Goal: Information Seeking & Learning: Learn about a topic

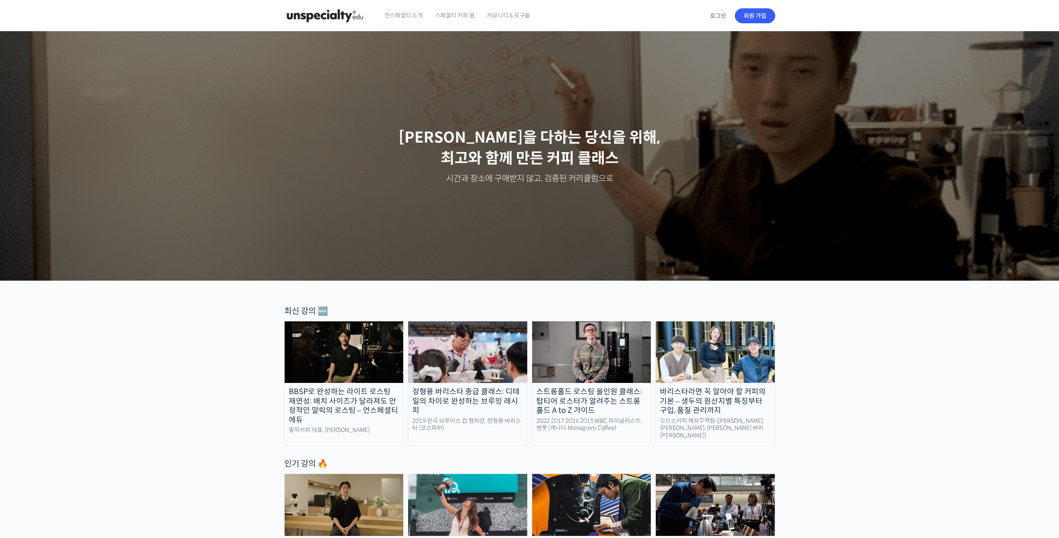
scroll to position [166, 0]
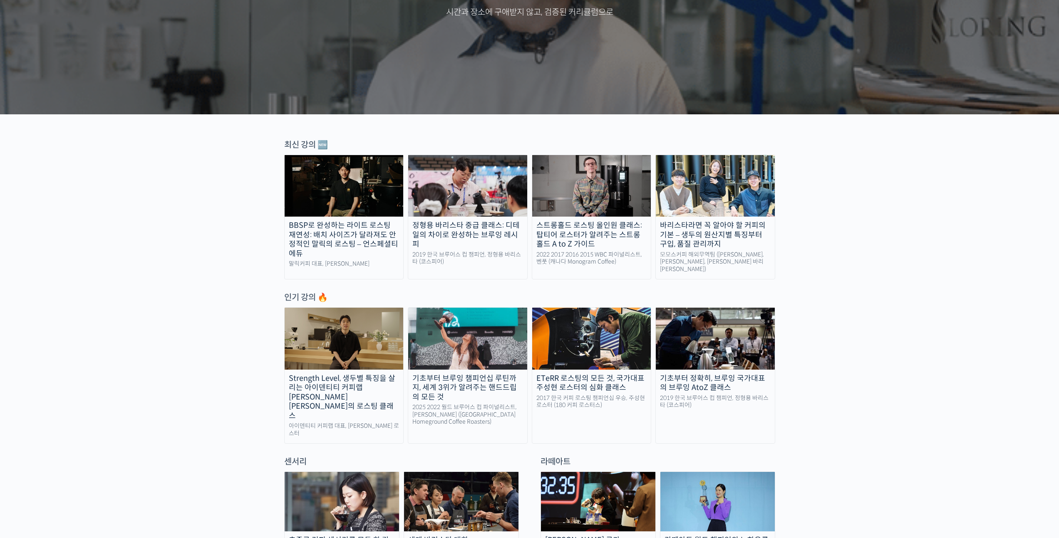
click at [457, 386] on div "기초부터 브루잉 챔피언십 루틴까지, 세계 3위가 알려주는 핸드드립의 모든 것" at bounding box center [467, 388] width 119 height 28
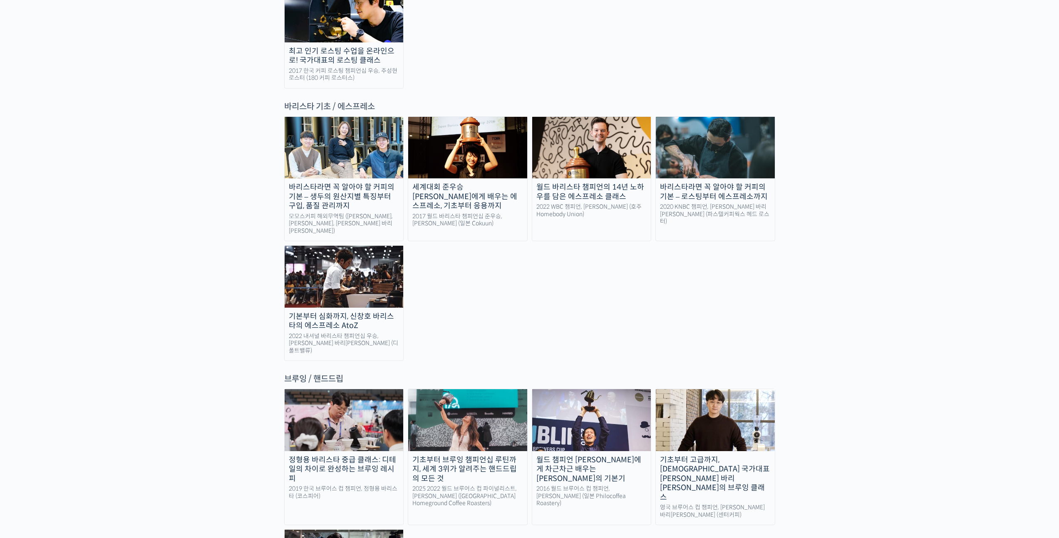
scroll to position [1204, 0]
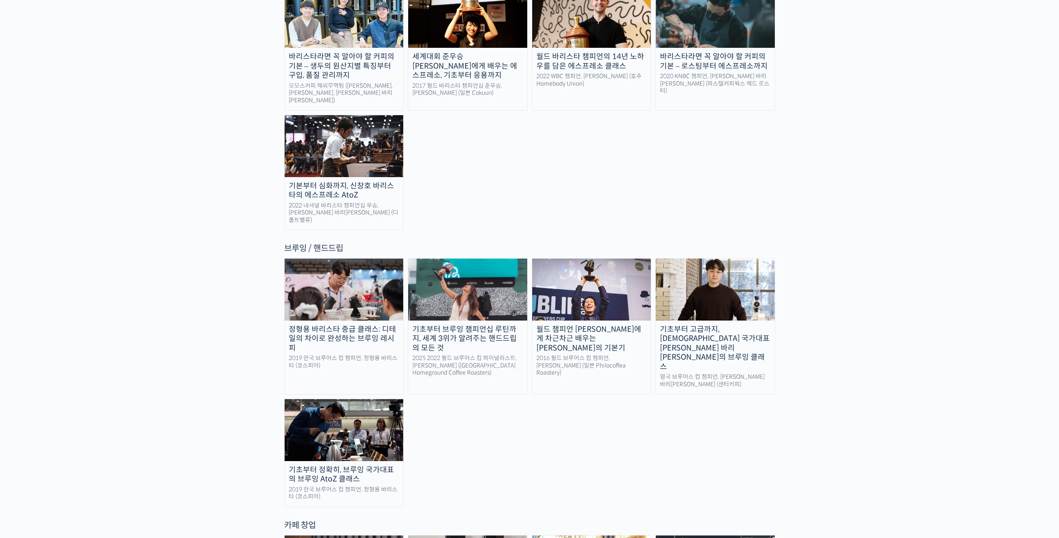
click at [389, 399] on img at bounding box center [344, 430] width 119 height 62
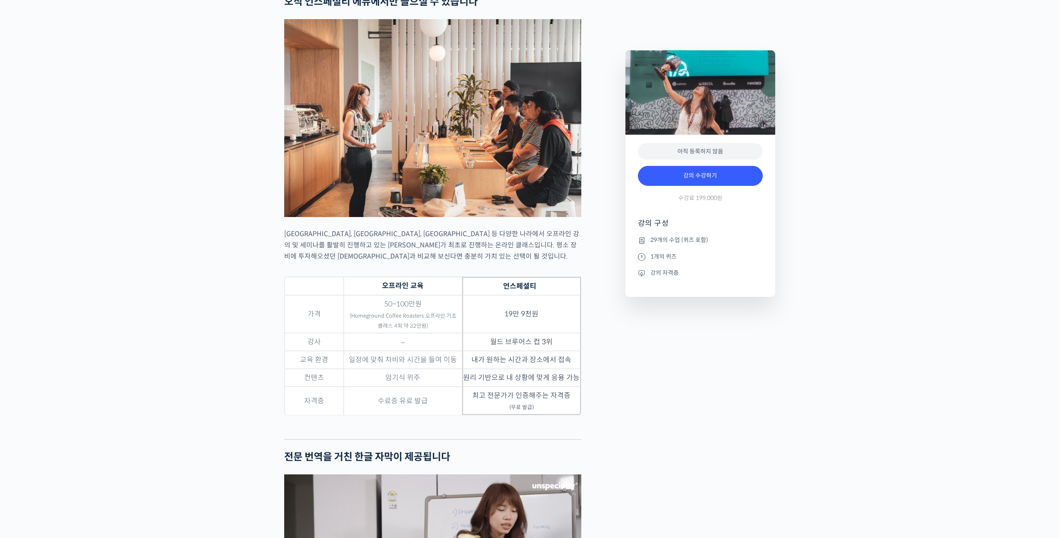
scroll to position [2534, 0]
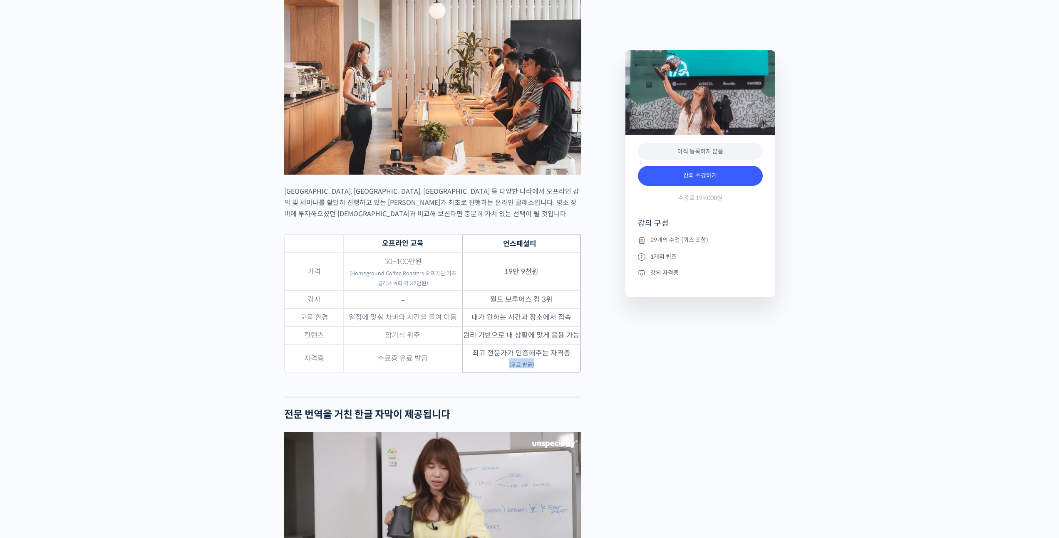
drag, startPoint x: 493, startPoint y: 342, endPoint x: 535, endPoint y: 340, distance: 41.3
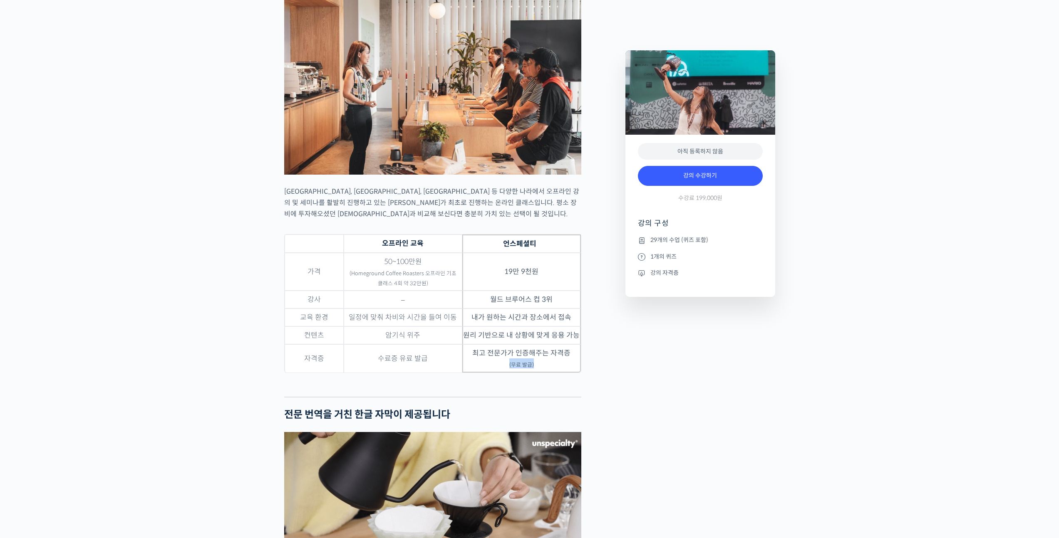
click at [533, 344] on td "최고 전문가가 인증해주는 자격증 (무료 발급)" at bounding box center [521, 358] width 119 height 28
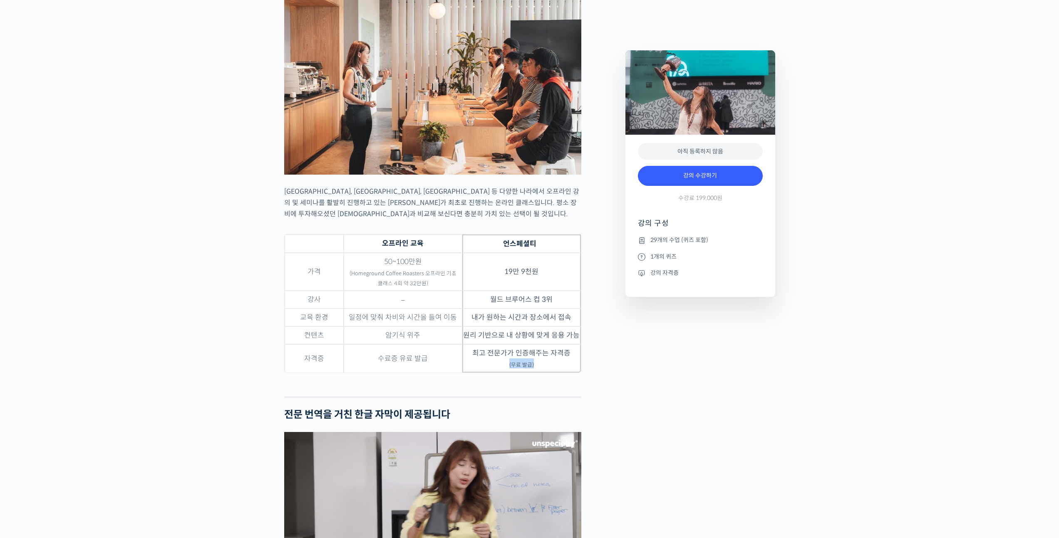
click at [537, 344] on td "최고 전문가가 인증해주는 자격증 (무료 발급)" at bounding box center [521, 358] width 119 height 28
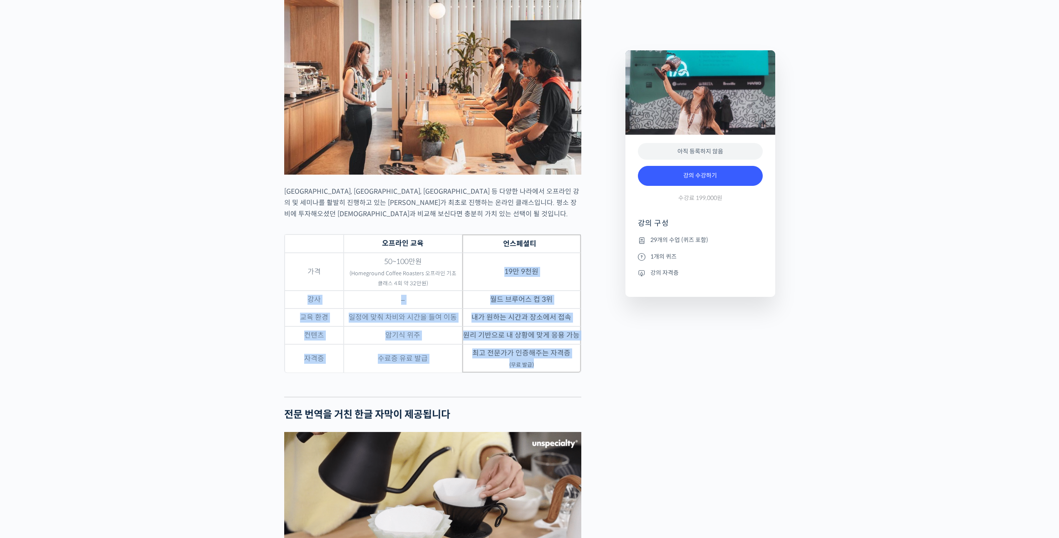
drag, startPoint x: 545, startPoint y: 338, endPoint x: 483, endPoint y: 251, distance: 106.9
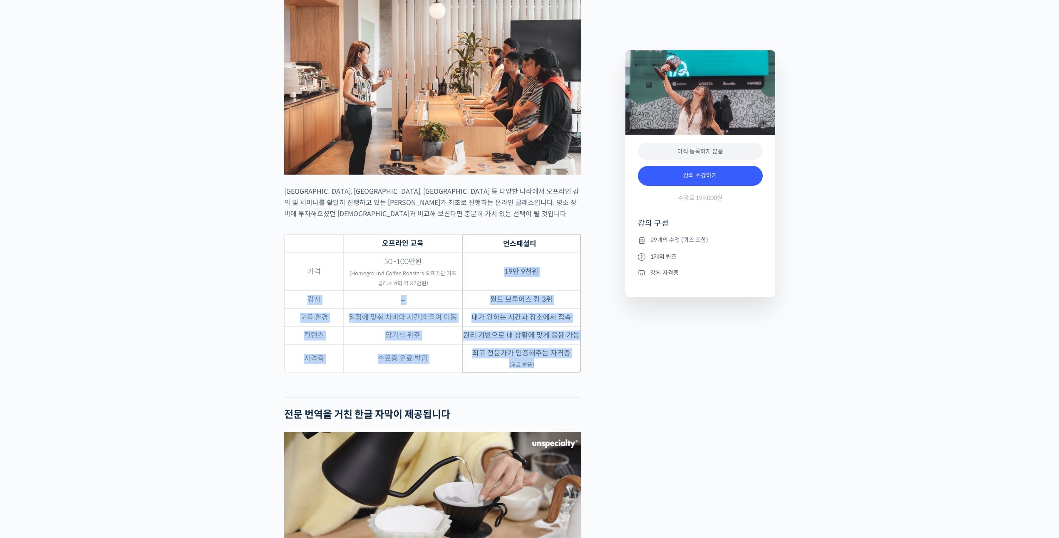
click at [479, 253] on tbody "가격 50~100만원 (Homeground Coffee Roasters 오프라인 기초 클래스 4회 약 32만원) 19만 9천원 강사 – 월드 …" at bounding box center [433, 313] width 296 height 120
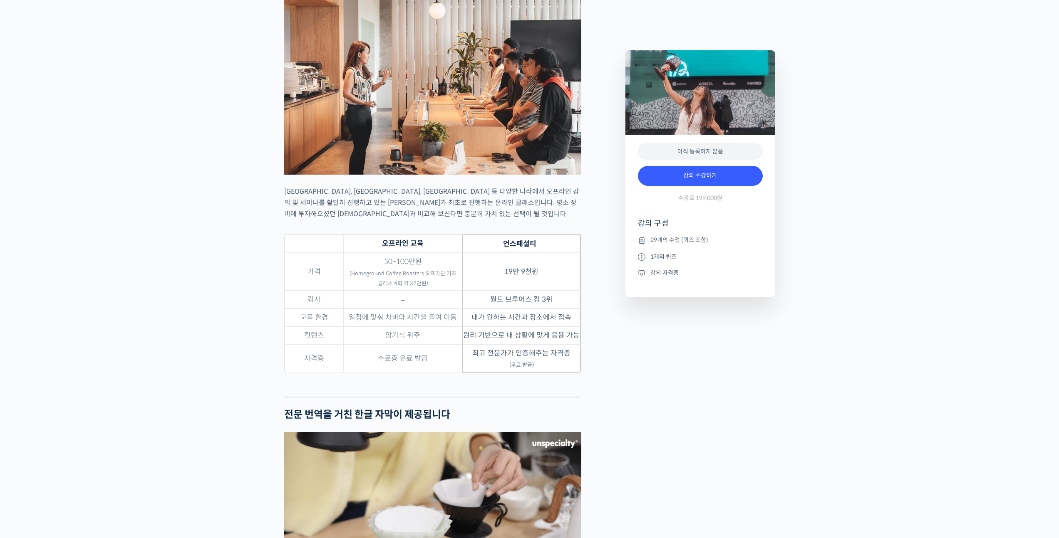
click at [644, 333] on div "Preview this 강의 아직 등록하지 않음 강의 수강하기 수강료 199,000원 강의 구성 29개의 수업 (퀴즈 포함) 1개의 퀴즈 강의…" at bounding box center [700, 263] width 158 height 4884
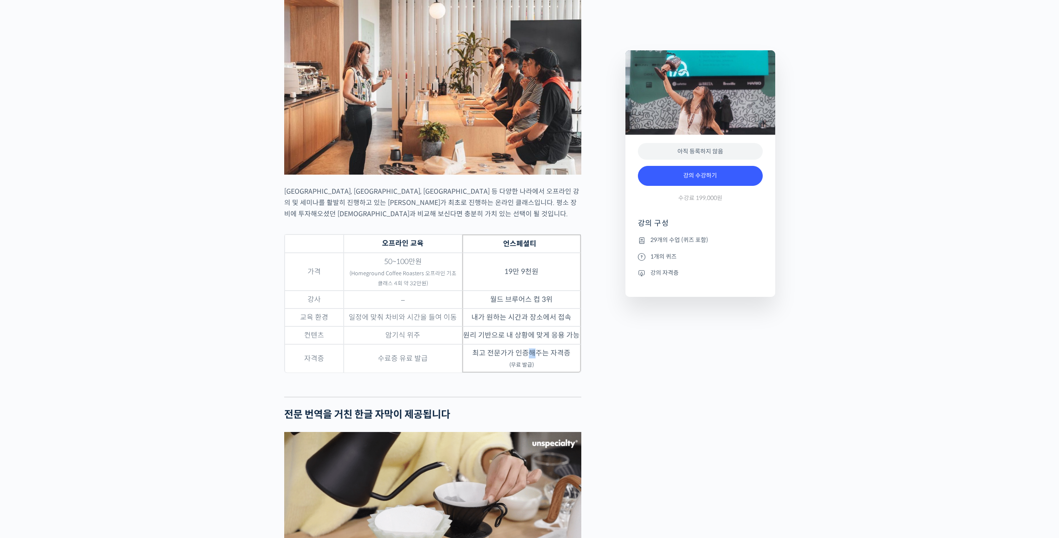
drag, startPoint x: 530, startPoint y: 327, endPoint x: 548, endPoint y: 324, distance: 18.9
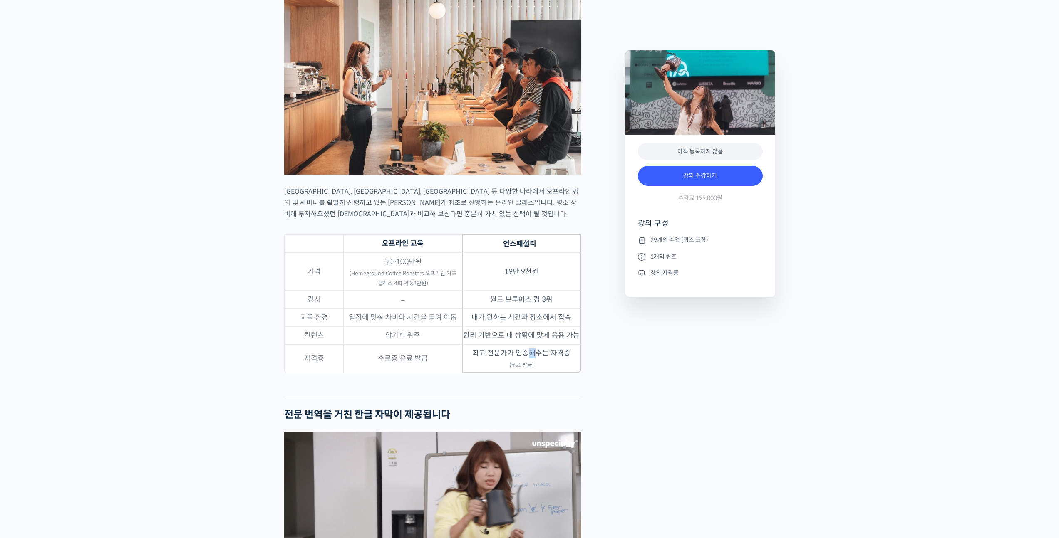
click at [545, 344] on td "최고 전문가가 인증해주는 자격증 (무료 발급)" at bounding box center [521, 358] width 119 height 28
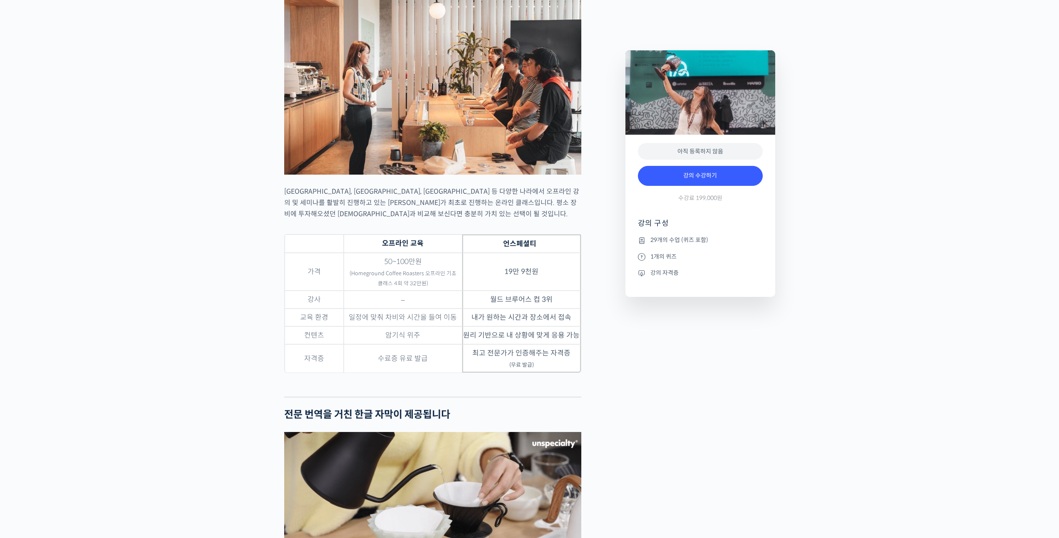
click at [549, 344] on td "최고 전문가가 인증해주는 자격증 (무료 발급)" at bounding box center [521, 358] width 119 height 28
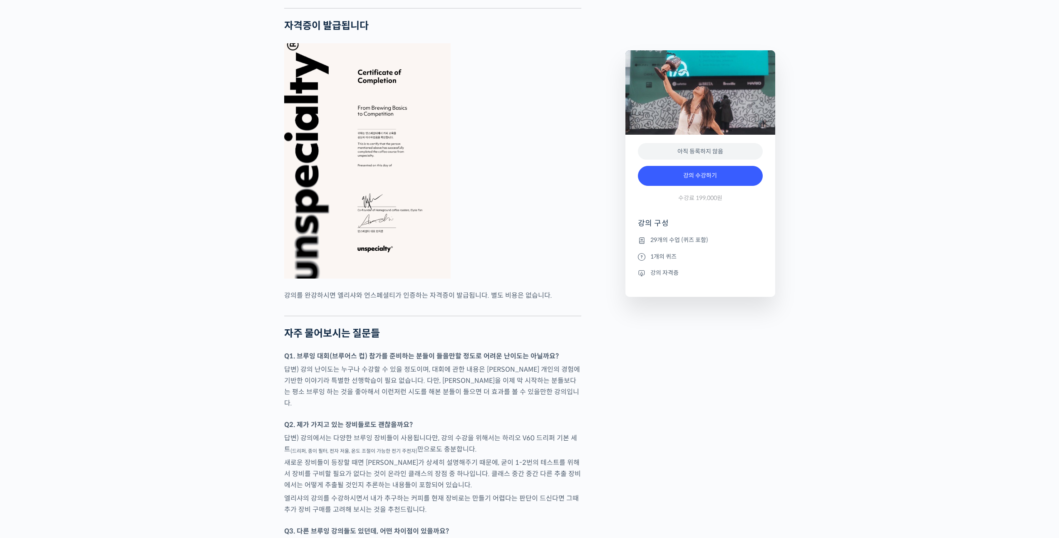
scroll to position [3173, 0]
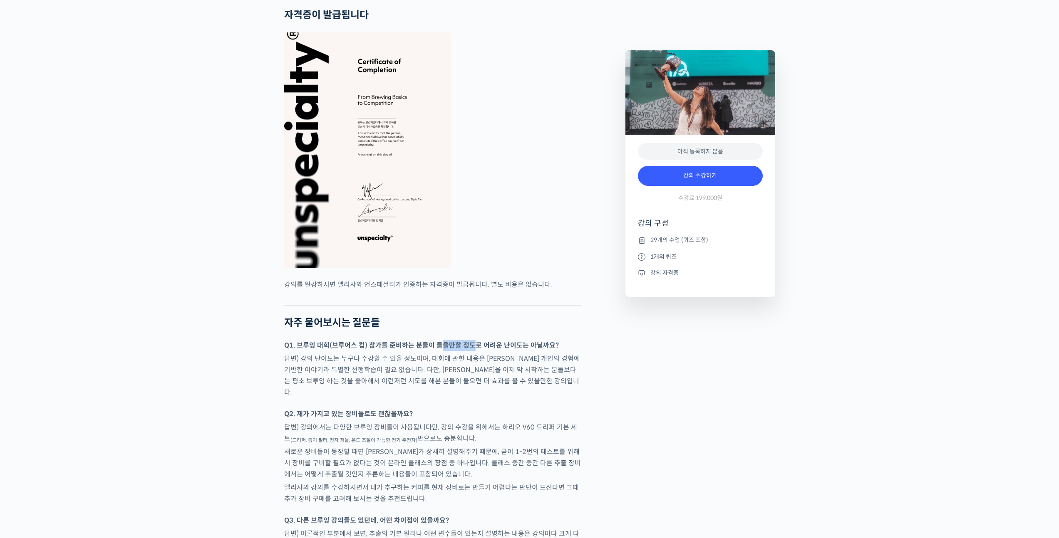
drag, startPoint x: 439, startPoint y: 321, endPoint x: 488, endPoint y: 321, distance: 48.7
click at [476, 341] on strong "Q1. 브루잉 대회(브루어스 컵) 참가를 준비하는 분들이 들을만할 정도로 어려운 난이도는 아닐까요?" at bounding box center [421, 345] width 275 height 9
click at [488, 341] on strong "Q1. 브루잉 대회(브루어스 컵) 참가를 준비하는 분들이 들을만할 정도로 어려운 난이도는 아닐까요?" at bounding box center [421, 345] width 275 height 9
drag, startPoint x: 512, startPoint y: 324, endPoint x: 489, endPoint y: 315, distance: 24.3
click at [490, 340] on p "Q1. 브루잉 대회(브루어스 컵) 참가를 준비하는 분들이 들을만할 정도로 어려운 난이도는 아닐까요?" at bounding box center [432, 345] width 297 height 11
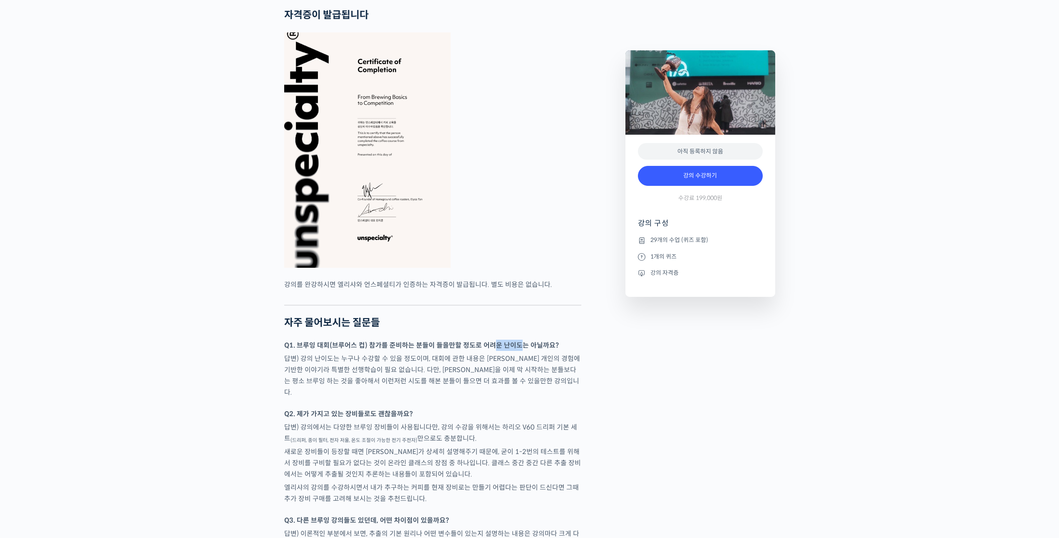
click at [489, 340] on p "Q1. 브루잉 대회(브루어스 컵) 참가를 준비하는 분들이 들을만할 정도로 어려운 난이도는 아닐까요?" at bounding box center [432, 345] width 297 height 11
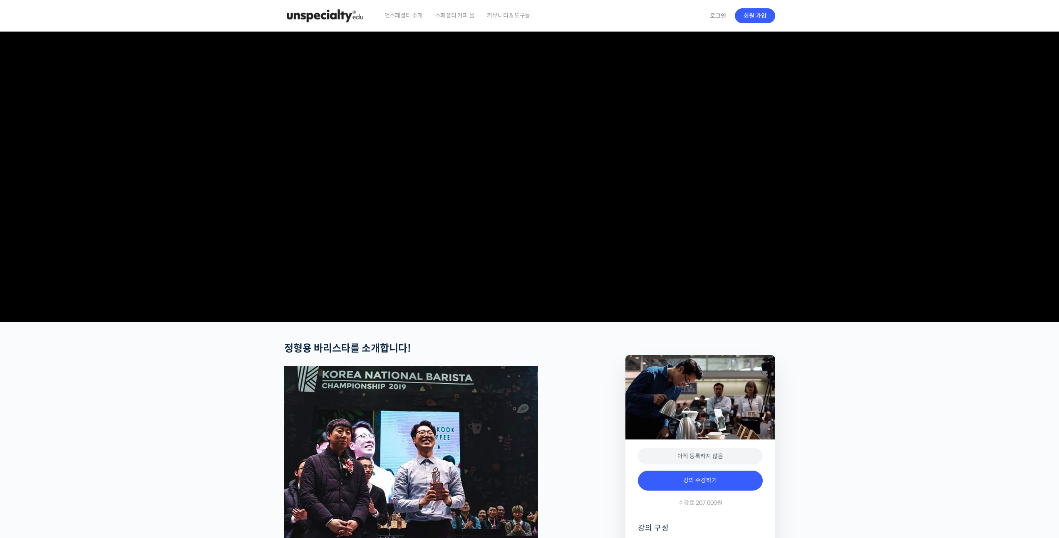
checkbox input "true"
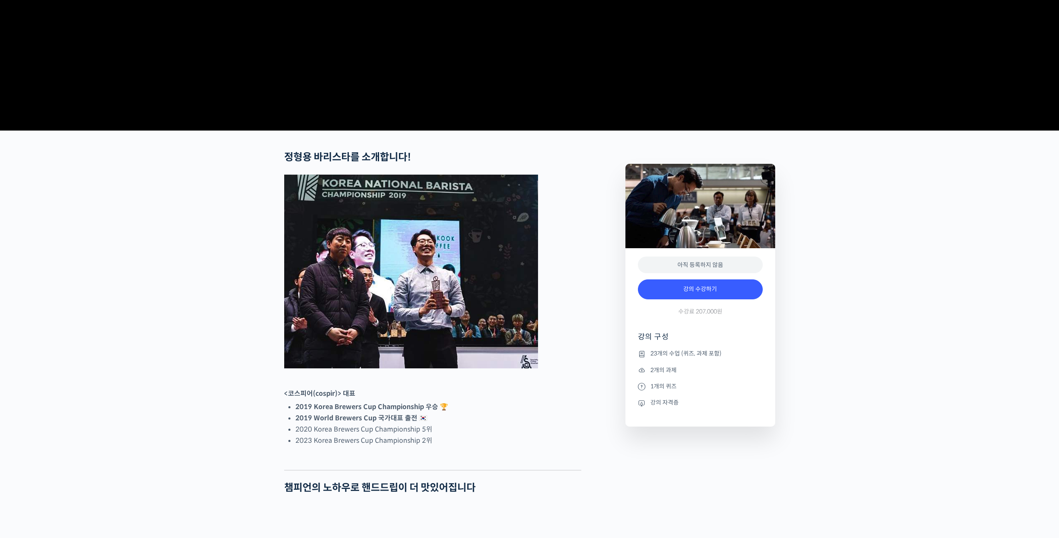
scroll to position [277, 0]
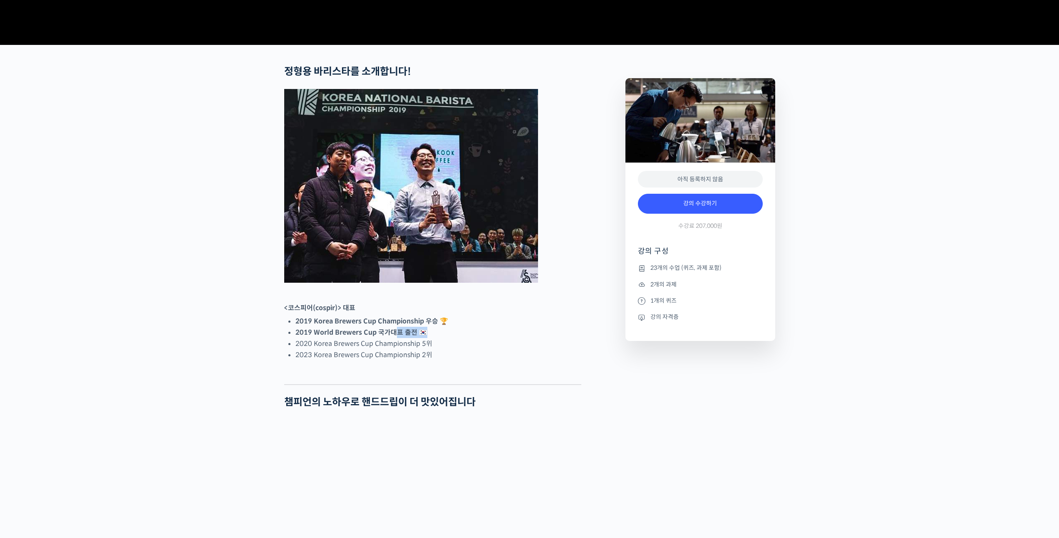
drag, startPoint x: 394, startPoint y: 359, endPoint x: 474, endPoint y: 358, distance: 79.9
click at [459, 338] on li "2019 World Brewers Cup 국가대표 출전 🇰🇷" at bounding box center [438, 332] width 286 height 11
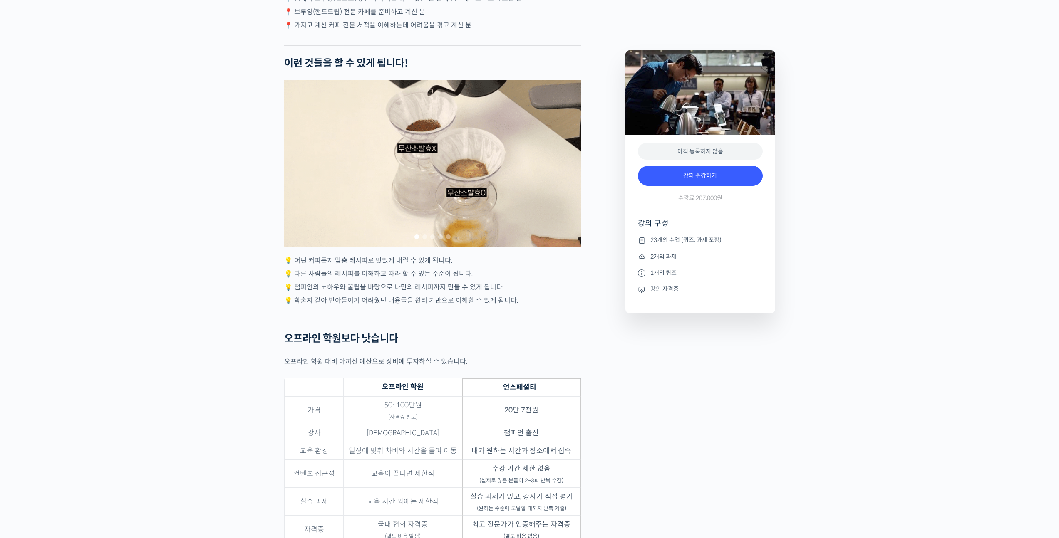
scroll to position [2462, 0]
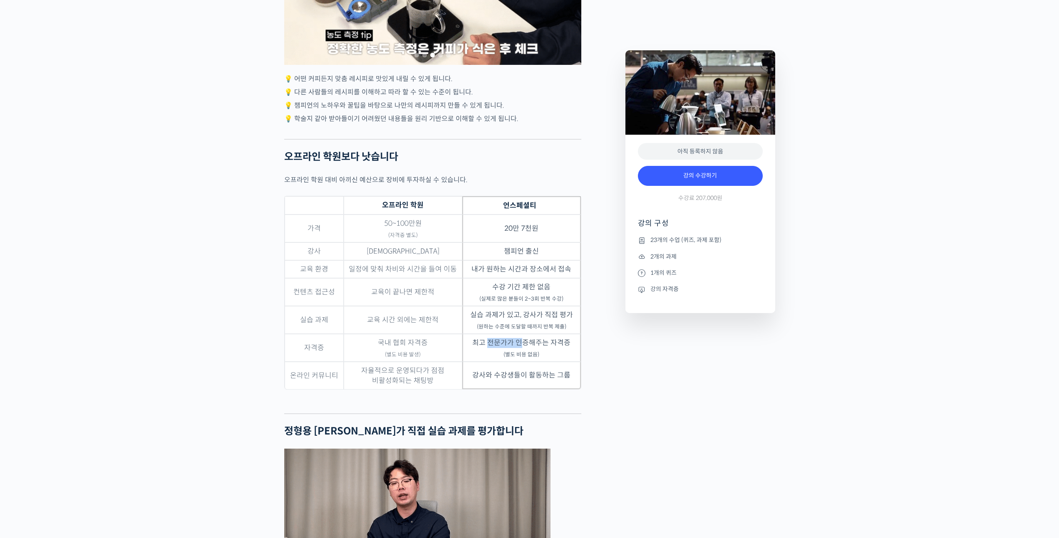
drag, startPoint x: 488, startPoint y: 347, endPoint x: 551, endPoint y: 347, distance: 62.8
click at [537, 347] on td "최고 전문가가 인증해주는 자격증 (별도 비용 없음)" at bounding box center [521, 348] width 119 height 28
click at [553, 347] on td "최고 전문가가 인증해주는 자격증 (별도 비용 없음)" at bounding box center [521, 348] width 119 height 28
drag, startPoint x: 555, startPoint y: 347, endPoint x: 523, endPoint y: 347, distance: 32.5
click at [529, 346] on td "최고 전문가가 인증해주는 자격증 (별도 비용 없음)" at bounding box center [521, 348] width 119 height 28
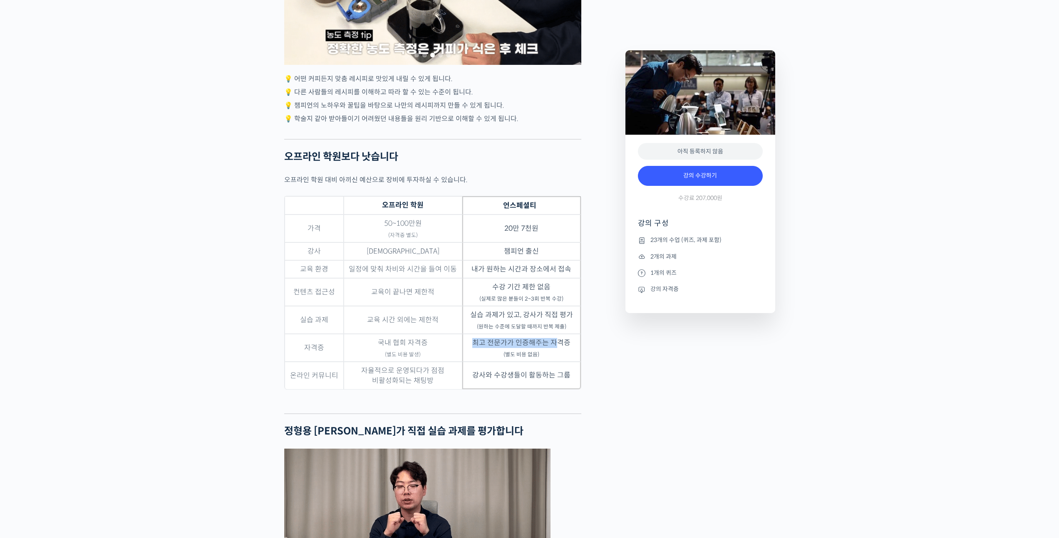
click at [503, 350] on td "최고 전문가가 인증해주는 자격증 (별도 비용 없음)" at bounding box center [521, 348] width 119 height 28
drag, startPoint x: 501, startPoint y: 351, endPoint x: 522, endPoint y: 349, distance: 20.8
click at [512, 350] on td "최고 전문가가 인증해주는 자격증 (별도 비용 없음)" at bounding box center [521, 348] width 119 height 28
click at [522, 349] on td "최고 전문가가 인증해주는 자격증 (별도 비용 없음)" at bounding box center [521, 348] width 119 height 28
drag, startPoint x: 523, startPoint y: 349, endPoint x: 533, endPoint y: 349, distance: 10.0
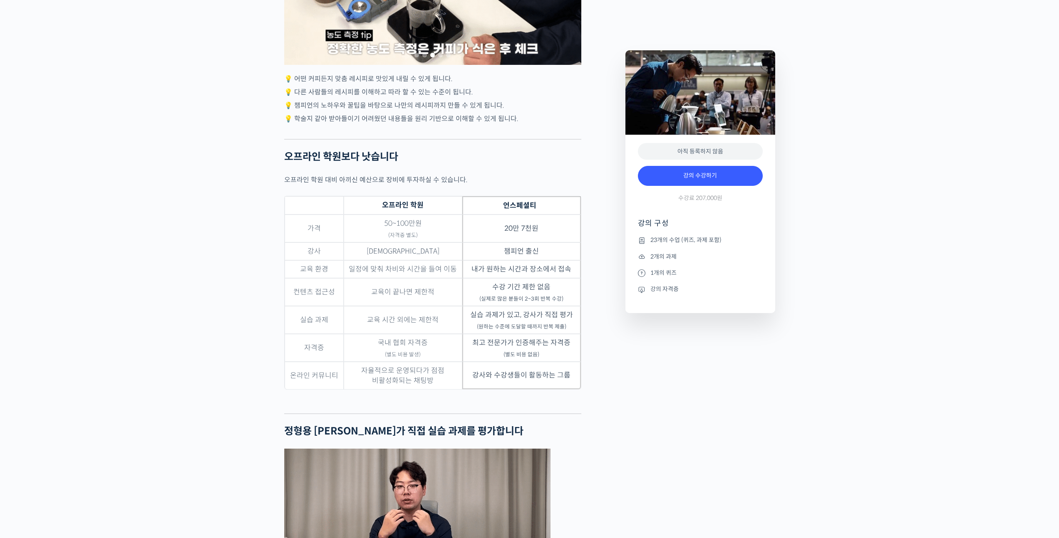
click at [527, 349] on td "최고 전문가가 인증해주는 자격증 (별도 비용 없음)" at bounding box center [521, 348] width 119 height 28
click at [535, 349] on td "최고 전문가가 인증해주는 자격증 (별도 비용 없음)" at bounding box center [521, 348] width 119 height 28
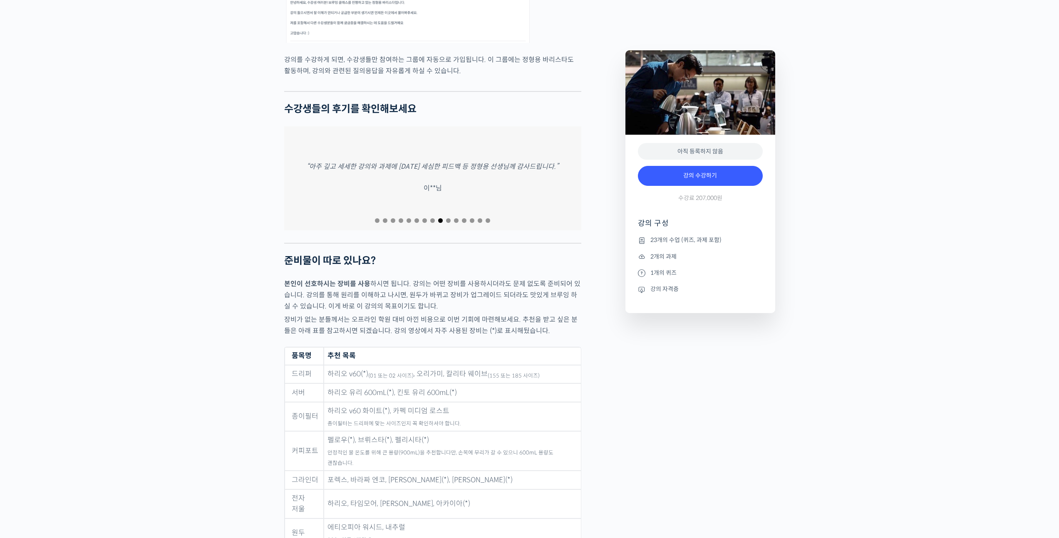
scroll to position [3885, 0]
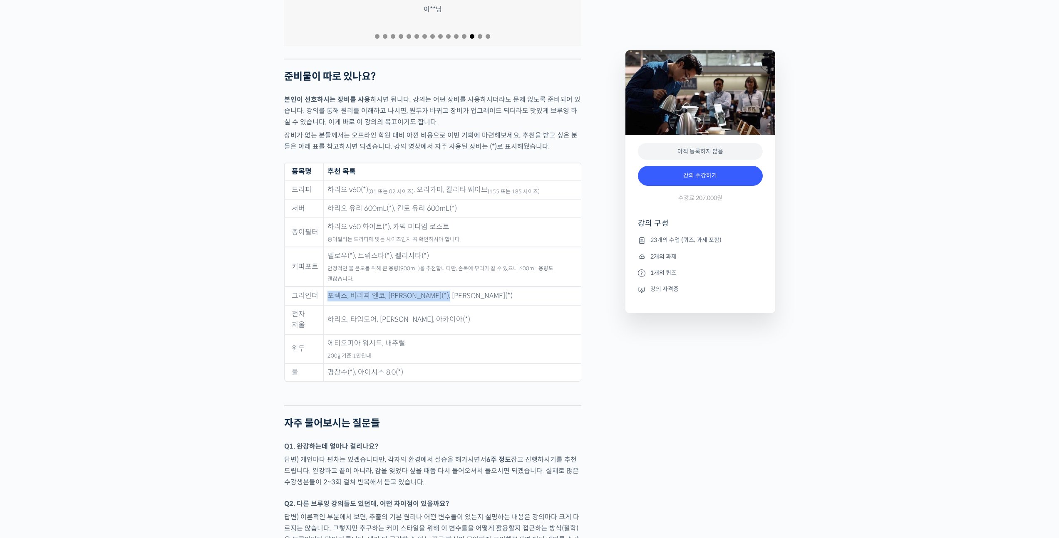
drag, startPoint x: 463, startPoint y: 281, endPoint x: 424, endPoint y: 275, distance: 38.8
click at [424, 287] on td "포렉스, 바라짜 엔코, [PERSON_NAME](*), [PERSON_NAME](*)" at bounding box center [452, 296] width 257 height 19
click at [426, 287] on td "포렉스, 바라짜 엔코, [PERSON_NAME](*), [PERSON_NAME](*)" at bounding box center [452, 296] width 257 height 19
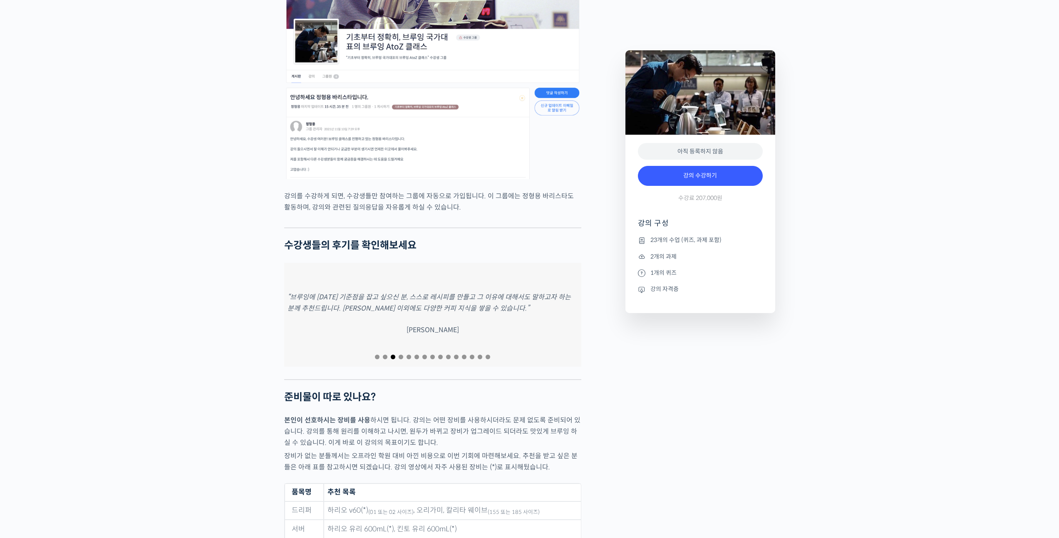
scroll to position [3783, 0]
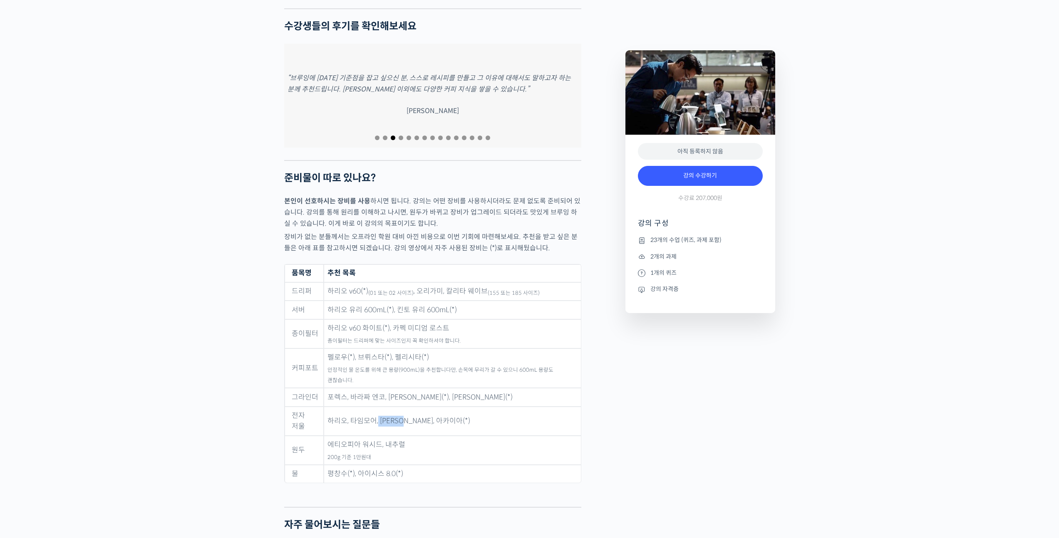
drag, startPoint x: 377, startPoint y: 404, endPoint x: 422, endPoint y: 406, distance: 45.0
click at [414, 407] on td "하리오, 타임모어, [PERSON_NAME], 아카이아(*)" at bounding box center [452, 421] width 257 height 29
drag, startPoint x: 450, startPoint y: 402, endPoint x: 406, endPoint y: 401, distance: 43.3
click at [406, 407] on td "하리오, 타임모어, [PERSON_NAME], 아카이아(*)" at bounding box center [452, 421] width 257 height 29
copy td "아카이아(*)"
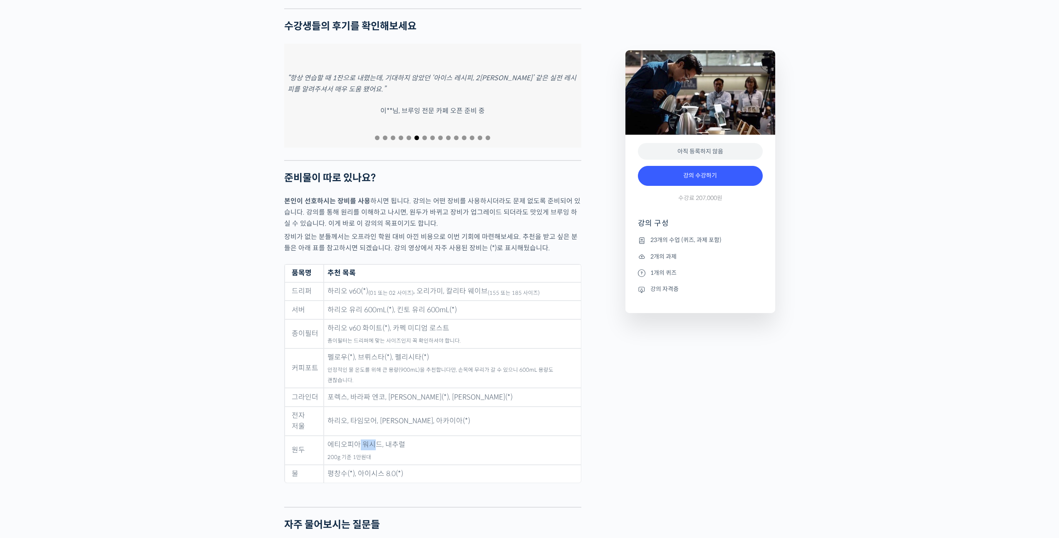
drag, startPoint x: 360, startPoint y: 422, endPoint x: 383, endPoint y: 421, distance: 22.9
click at [383, 436] on td "에티오피아 워시드, 내추럴 200g 기준 1만원대" at bounding box center [452, 450] width 257 height 29
click at [386, 436] on td "에티오피아 워시드, 내추럴 200g 기준 1만원대" at bounding box center [452, 450] width 257 height 29
drag, startPoint x: 326, startPoint y: 449, endPoint x: 441, endPoint y: 447, distance: 115.3
click at [426, 465] on td "평창수(*), 아이시스 8.0(*)" at bounding box center [452, 474] width 257 height 18
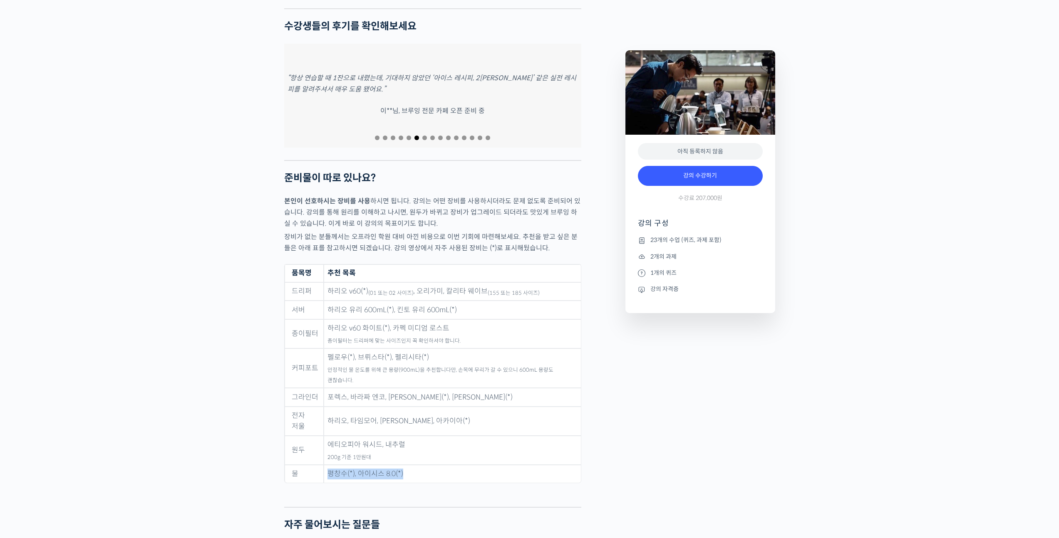
click at [445, 465] on td "평창수(*), 아이시스 8.0(*)" at bounding box center [452, 474] width 257 height 18
drag, startPoint x: 423, startPoint y: 453, endPoint x: 275, endPoint y: 440, distance: 148.7
click at [300, 437] on tbody "드리퍼 하리오 v60(*) (01 또는 02 사이즈) , 오리가미, 칼리타 웨이브 (155 또는 185 사이즈) 서버 하리오 유리 600mL(…" at bounding box center [433, 382] width 296 height 201
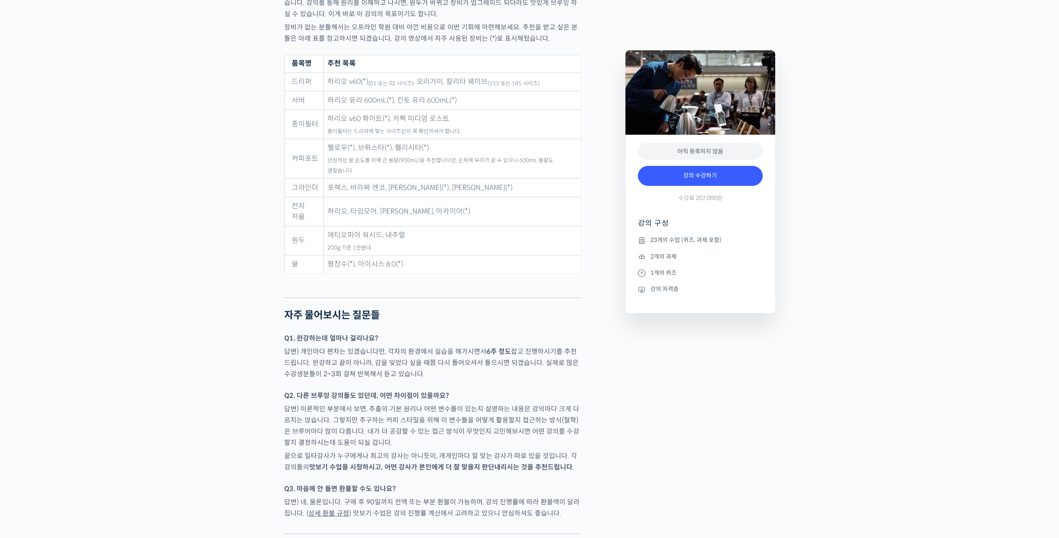
scroll to position [3998, 0]
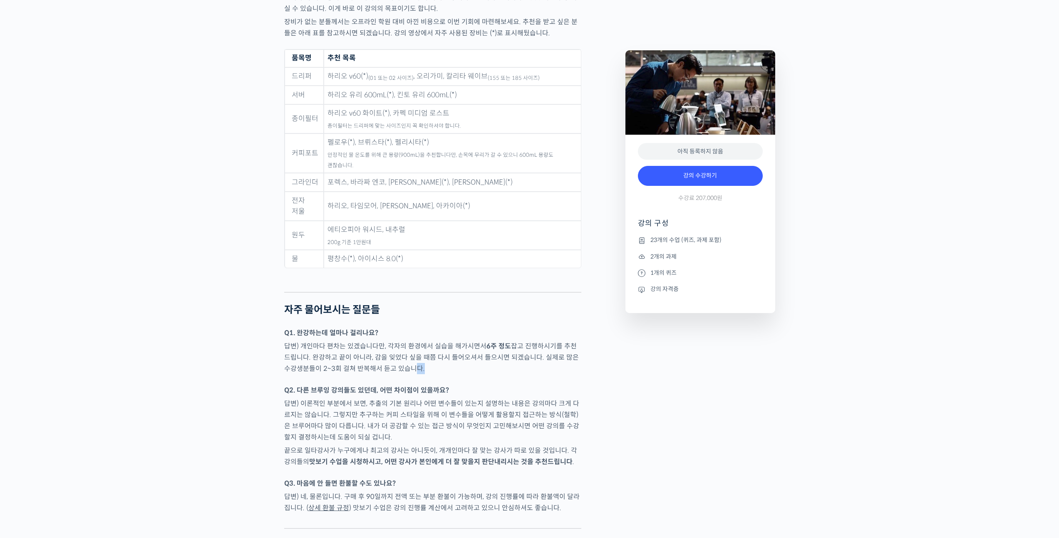
drag, startPoint x: 395, startPoint y: 343, endPoint x: 407, endPoint y: 342, distance: 11.7
click at [406, 342] on p "답변) 개인마다 편차는 있겠습니다만, 각자의 환경에서 실습을 해가시면서 6주 정도 잡고 진행하시기를 추천드립니다. 완강하고 끝이 아니라, 감을…" at bounding box center [432, 358] width 297 height 34
drag, startPoint x: 479, startPoint y: 329, endPoint x: 557, endPoint y: 334, distance: 78.0
click at [505, 341] on p "답변) 개인마다 편차는 있겠습니다만, 각자의 환경에서 실습을 해가시면서 6주 정도 잡고 진행하시기를 추천드립니다. 완강하고 끝이 아니라, 감을…" at bounding box center [432, 358] width 297 height 34
drag, startPoint x: 565, startPoint y: 332, endPoint x: 403, endPoint y: 338, distance: 162.8
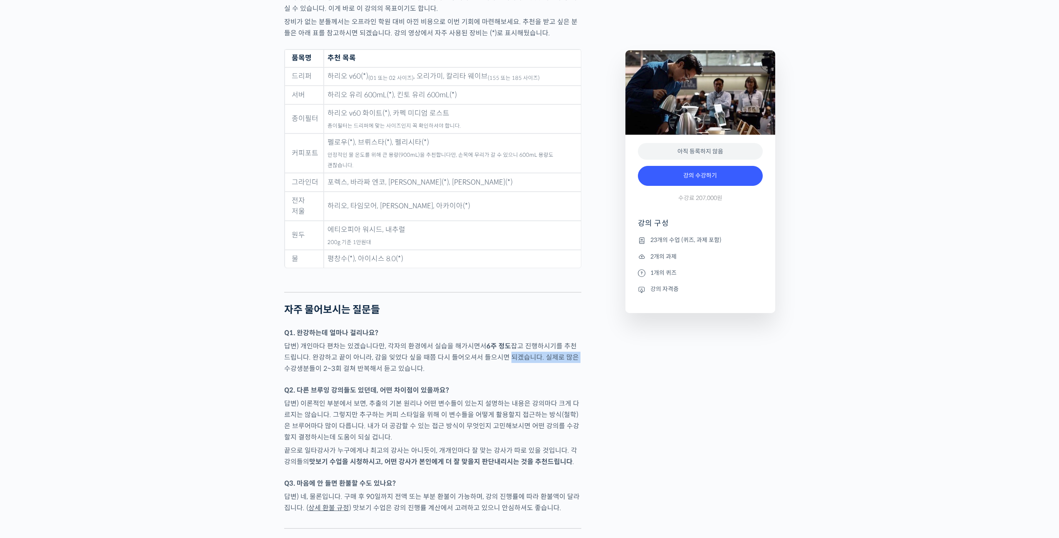
click at [491, 341] on p "답변) 개인마다 편차는 있겠습니다만, 각자의 환경에서 실습을 해가시면서 6주 정도 잡고 진행하시기를 추천드립니다. 완강하고 끝이 아니라, 감을…" at bounding box center [432, 358] width 297 height 34
drag, startPoint x: 311, startPoint y: 354, endPoint x: 394, endPoint y: 350, distance: 82.9
click at [330, 376] on div at bounding box center [432, 380] width 297 height 8
drag, startPoint x: 394, startPoint y: 350, endPoint x: 399, endPoint y: 354, distance: 6.5
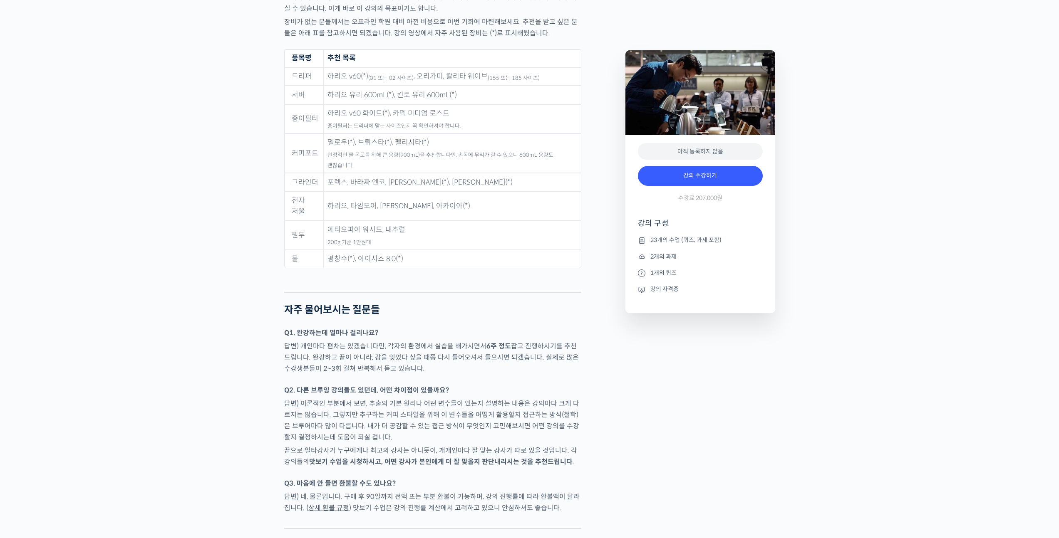
drag, startPoint x: 411, startPoint y: 377, endPoint x: 479, endPoint y: 382, distance: 68.0
click at [418, 398] on p "답변) 이론적인 부분에서 보면, 추출의 기본 원리나 어떤 변수들이 있는지 설명하는 내용은 강의마다 크게 다르지는 않습니다. 그렇지만 추구하는 …" at bounding box center [432, 420] width 297 height 45
drag, startPoint x: 491, startPoint y: 379, endPoint x: 499, endPoint y: 384, distance: 8.9
click at [493, 398] on p "답변) 이론적인 부분에서 보면, 추출의 기본 원리나 어떤 변수들이 있는지 설명하는 내용은 강의마다 크게 다르지는 않습니다. 그렇지만 추구하는 …" at bounding box center [432, 420] width 297 height 45
drag, startPoint x: 510, startPoint y: 386, endPoint x: 475, endPoint y: 388, distance: 35.4
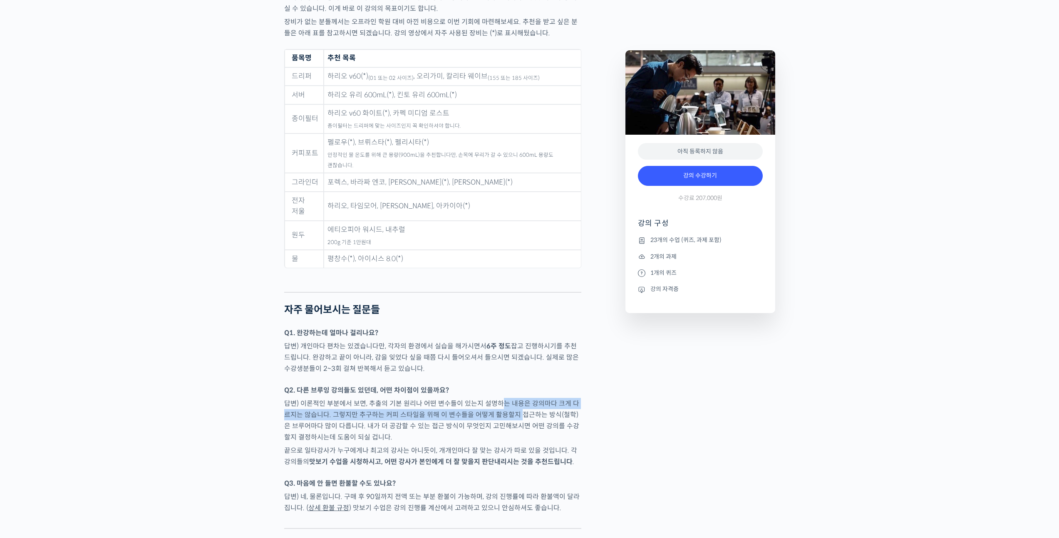
click at [495, 398] on p "답변) 이론적인 부분에서 보면, 추출의 기본 원리나 어떤 변수들이 있는지 설명하는 내용은 강의마다 크게 다르지는 않습니다. 그렇지만 추구하는 …" at bounding box center [432, 420] width 297 height 45
drag, startPoint x: 475, startPoint y: 388, endPoint x: 404, endPoint y: 386, distance: 71.2
click at [428, 398] on p "답변) 이론적인 부분에서 보면, 추출의 기본 원리나 어떤 변수들이 있는지 설명하는 내용은 강의마다 크게 다르지는 않습니다. 그렇지만 추구하는 …" at bounding box center [432, 420] width 297 height 45
drag, startPoint x: 351, startPoint y: 383, endPoint x: 376, endPoint y: 382, distance: 25.0
click at [351, 398] on p "답변) 이론적인 부분에서 보면, 추출의 기본 원리나 어떤 변수들이 있는지 설명하는 내용은 강의마다 크게 다르지는 않습니다. 그렇지만 추구하는 …" at bounding box center [432, 420] width 297 height 45
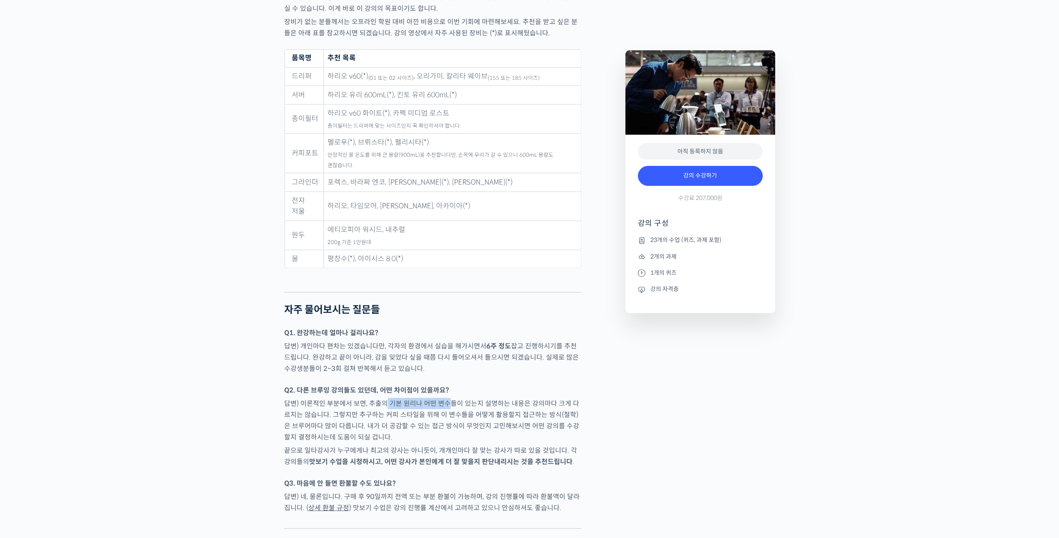
drag, startPoint x: 405, startPoint y: 378, endPoint x: 451, endPoint y: 382, distance: 46.8
click at [451, 398] on p "답변) 이론적인 부분에서 보면, 추출의 기본 원리나 어떤 변수들이 있는지 설명하는 내용은 강의마다 크게 다르지는 않습니다. 그렇지만 추구하는 …" at bounding box center [432, 420] width 297 height 45
drag, startPoint x: 481, startPoint y: 391, endPoint x: 451, endPoint y: 390, distance: 30.4
click at [481, 398] on p "답변) 이론적인 부분에서 보면, 추출의 기본 원리나 어떤 변수들이 있는지 설명하는 내용은 강의마다 크게 다르지는 않습니다. 그렇지만 추구하는 …" at bounding box center [432, 420] width 297 height 45
drag, startPoint x: 451, startPoint y: 390, endPoint x: 411, endPoint y: 395, distance: 39.8
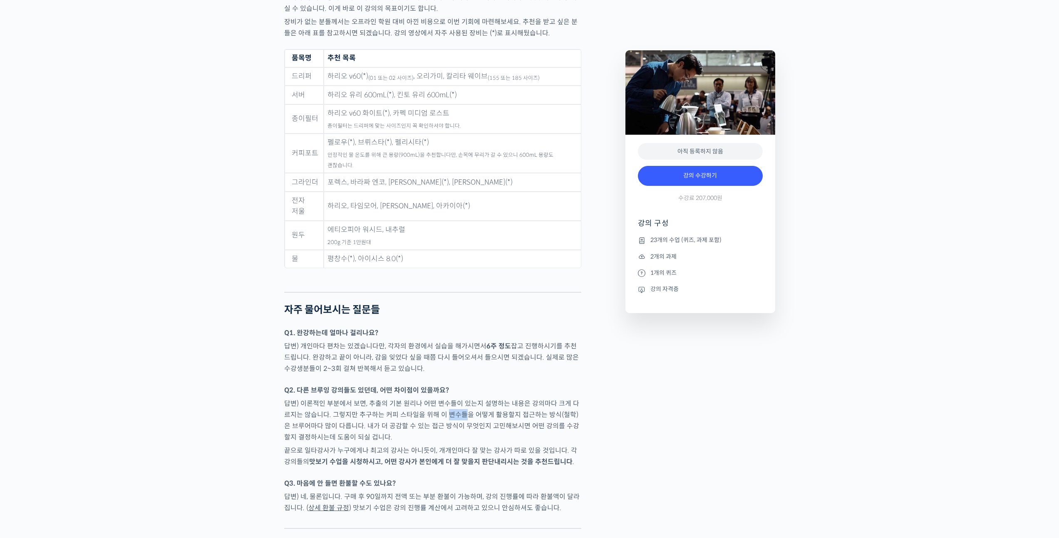
click at [431, 398] on p "답변) 이론적인 부분에서 보면, 추출의 기본 원리나 어떤 변수들이 있는지 설명하는 내용은 강의마다 크게 다르지는 않습니다. 그렇지만 추구하는 …" at bounding box center [432, 420] width 297 height 45
drag, startPoint x: 411, startPoint y: 395, endPoint x: 393, endPoint y: 389, distance: 19.5
click at [409, 398] on p "답변) 이론적인 부분에서 보면, 추출의 기본 원리나 어떤 변수들이 있는지 설명하는 내용은 강의마다 크게 다르지는 않습니다. 그렇지만 추구하는 …" at bounding box center [432, 420] width 297 height 45
drag, startPoint x: 347, startPoint y: 392, endPoint x: 320, endPoint y: 401, distance: 29.2
click at [337, 398] on p "답변) 이론적인 부분에서 보면, 추출의 기본 원리나 어떤 변수들이 있는지 설명하는 내용은 강의마다 크게 다르지는 않습니다. 그렇지만 추구하는 …" at bounding box center [432, 420] width 297 height 45
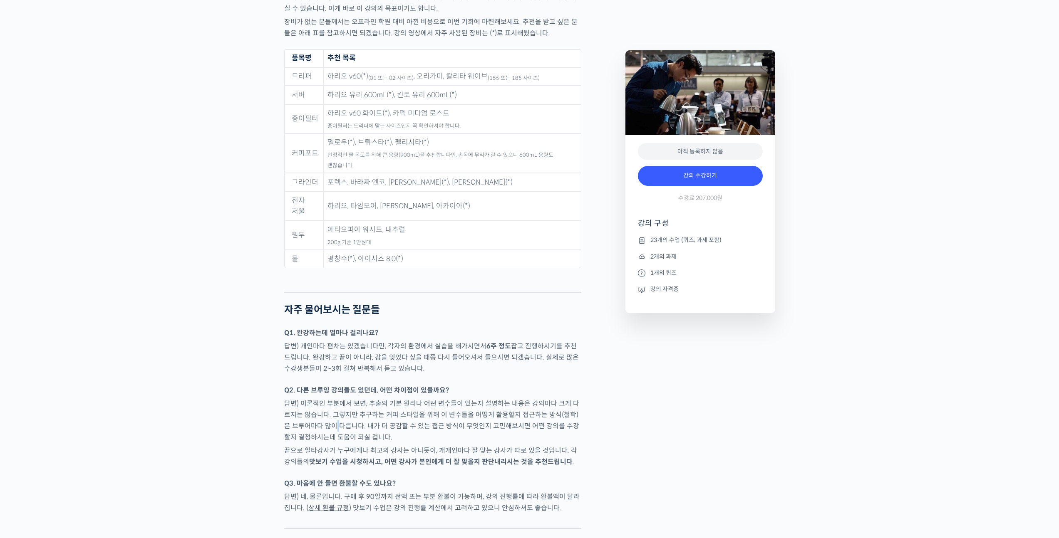
drag, startPoint x: 320, startPoint y: 401, endPoint x: 447, endPoint y: 398, distance: 127.8
click at [340, 400] on p "답변) 이론적인 부분에서 보면, 추출의 기본 원리나 어떤 변수들이 있는지 설명하는 내용은 강의마다 크게 다르지는 않습니다. 그렇지만 추구하는 …" at bounding box center [432, 420] width 297 height 45
click at [506, 398] on p "답변) 이론적인 부분에서 보면, 추출의 기본 원리나 어떤 변수들이 있는지 설명하는 내용은 강의마다 크게 다르지는 않습니다. 그렇지만 추구하는 …" at bounding box center [432, 420] width 297 height 45
drag, startPoint x: 511, startPoint y: 390, endPoint x: 428, endPoint y: 398, distance: 83.2
click at [439, 401] on p "답변) 이론적인 부분에서 보면, 추출의 기본 원리나 어떤 변수들이 있는지 설명하는 내용은 강의마다 크게 다르지는 않습니다. 그렇지만 추구하는 …" at bounding box center [432, 420] width 297 height 45
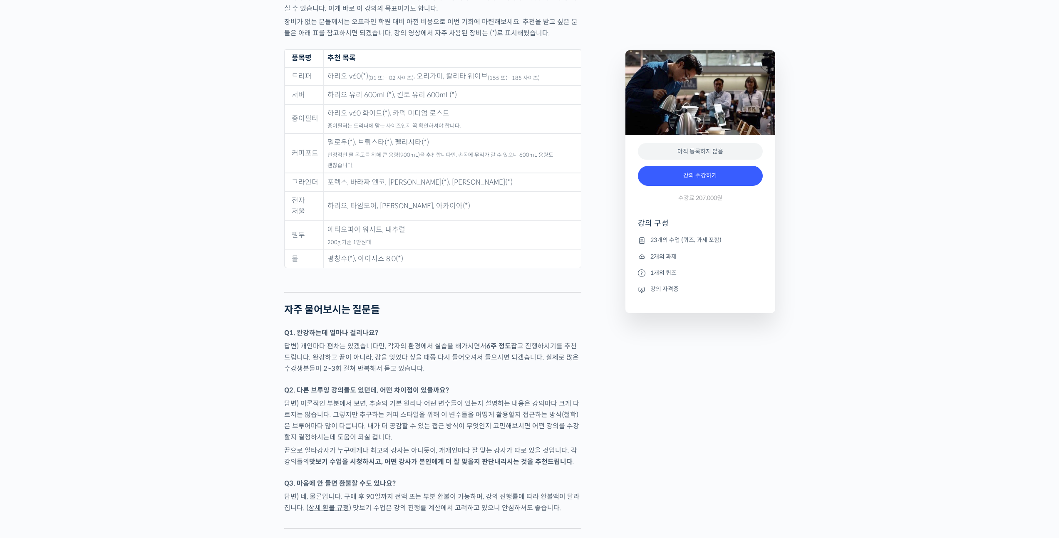
click at [395, 398] on p "답변) 이론적인 부분에서 보면, 추출의 기본 원리나 어떤 변수들이 있는지 설명하는 내용은 강의마다 크게 다르지는 않습니다. 그렇지만 추구하는 …" at bounding box center [432, 420] width 297 height 45
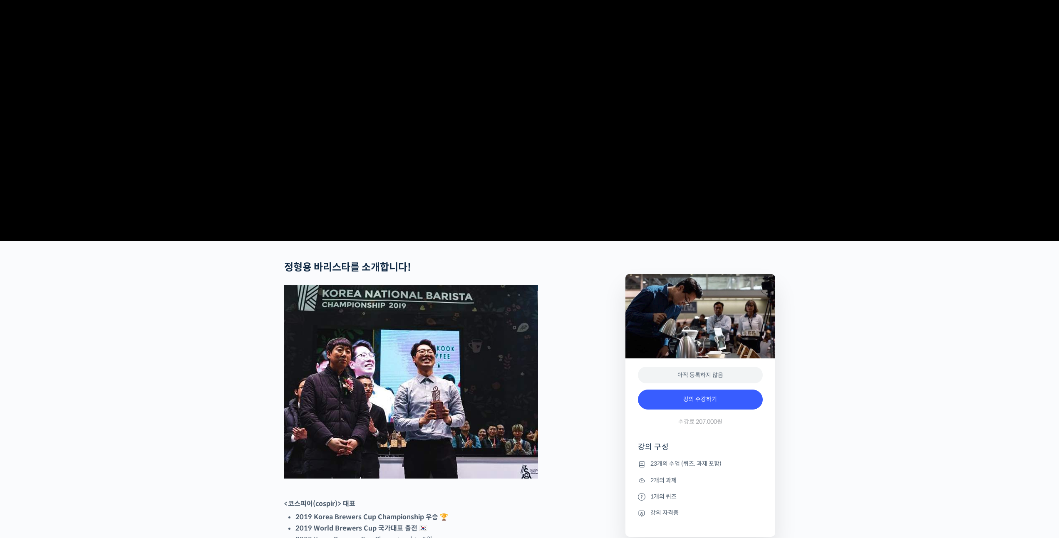
scroll to position [38, 0]
